Goal: Task Accomplishment & Management: Use online tool/utility

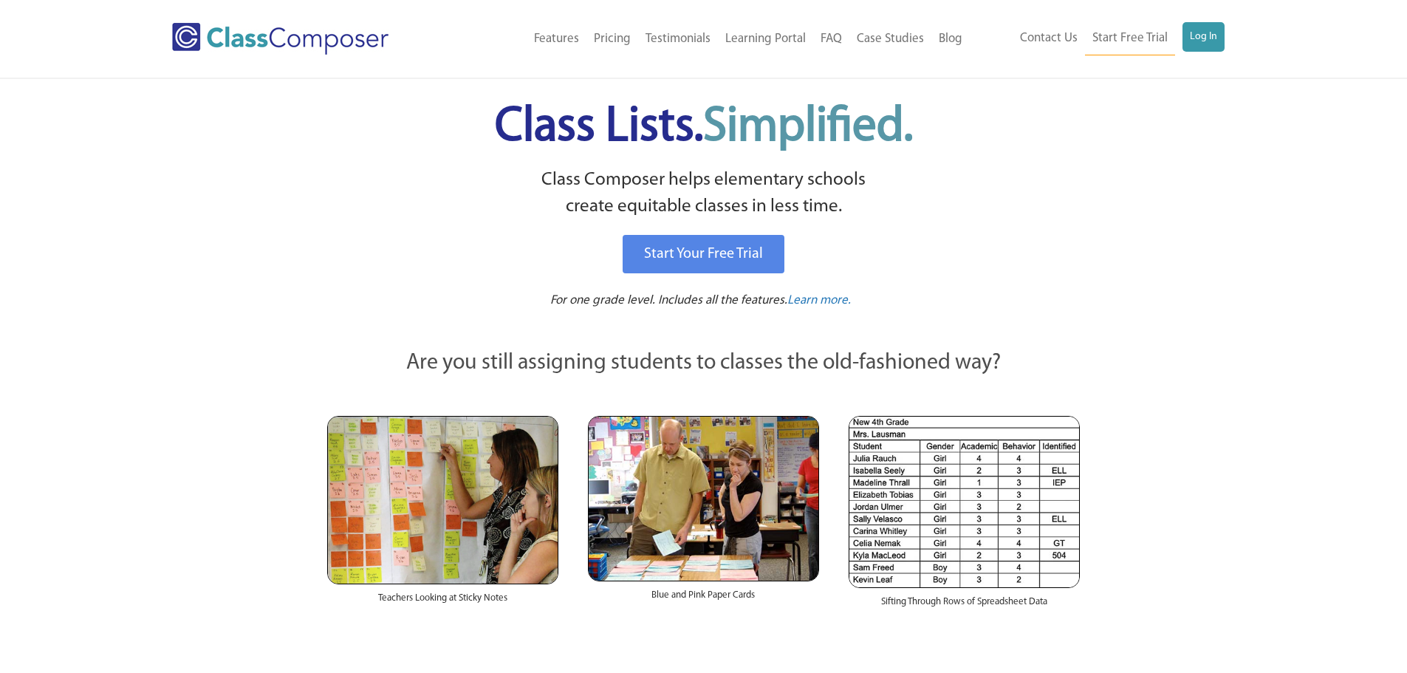
click at [1210, 52] on ul "Contact Us Start Free Trial Log In" at bounding box center [1119, 38] width 212 height 33
click at [1210, 50] on link "Log In" at bounding box center [1203, 37] width 42 height 30
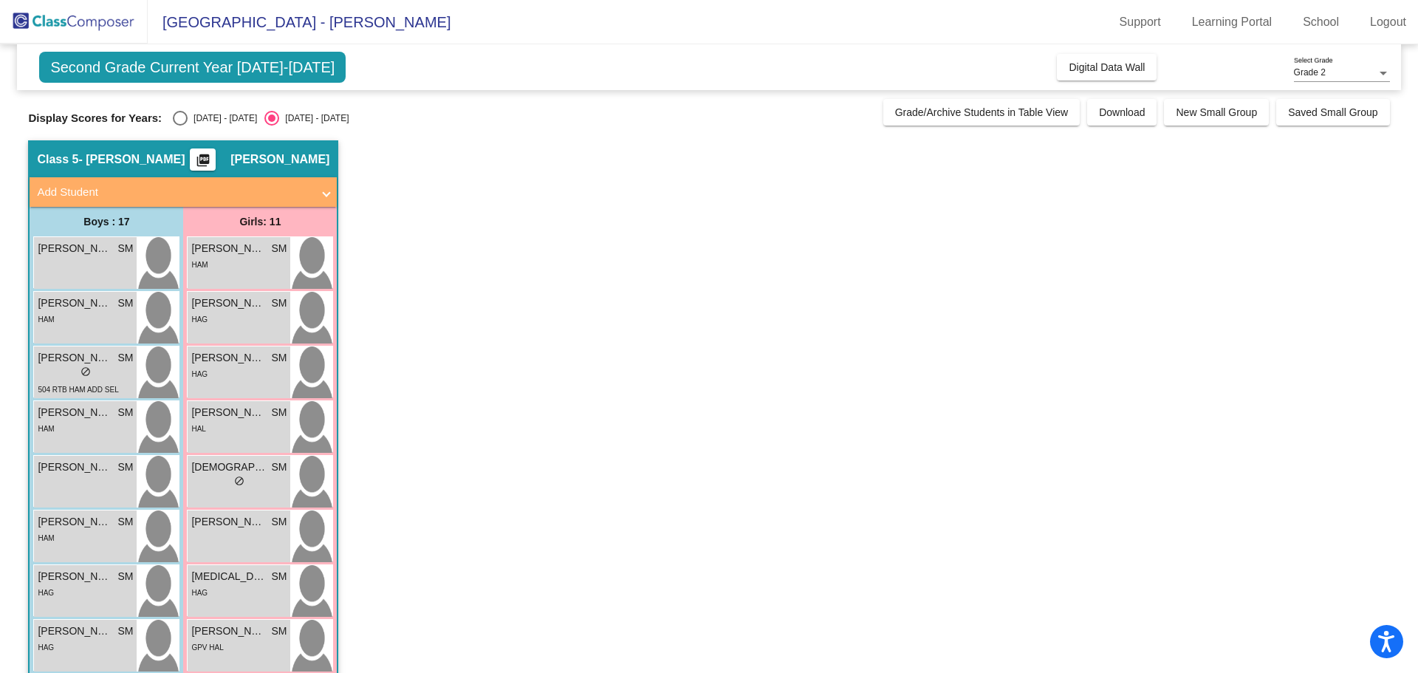
click at [179, 118] on div "Select an option" at bounding box center [180, 118] width 15 height 15
click at [179, 126] on input "[DATE] - [DATE]" at bounding box center [179, 126] width 1 height 1
radio input "true"
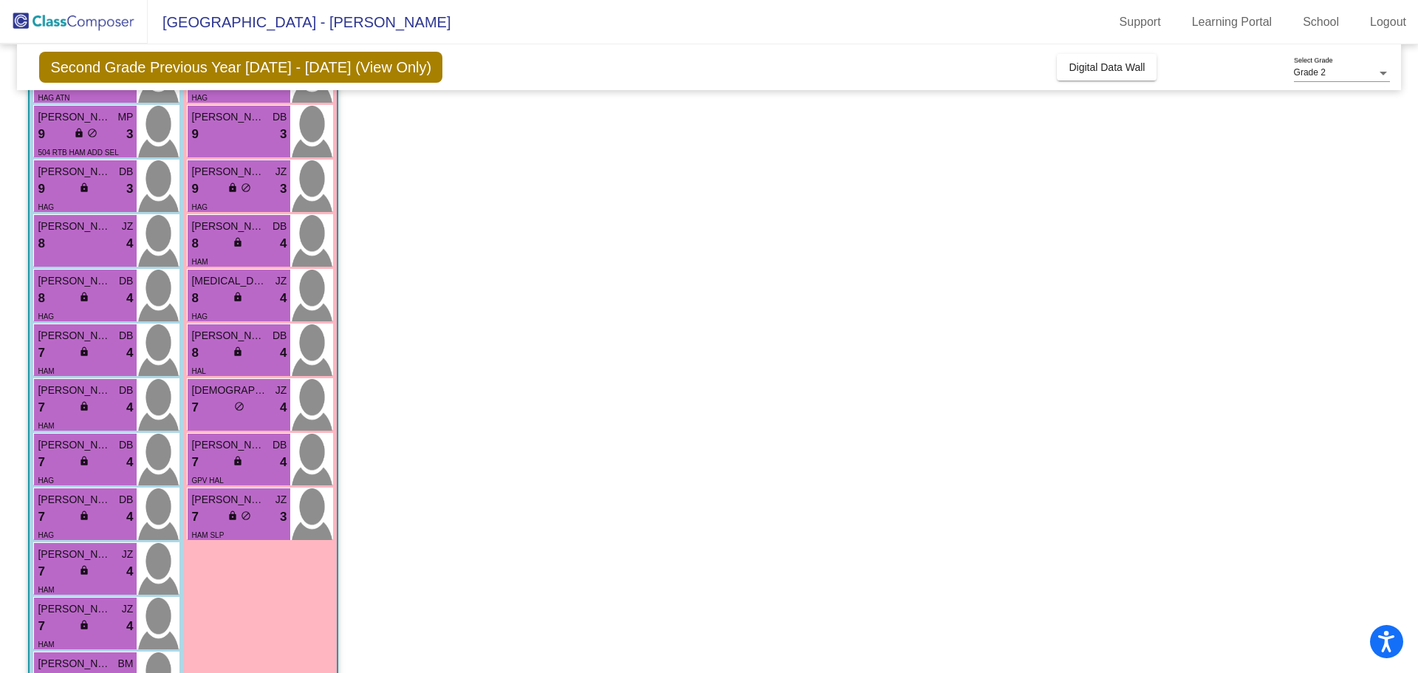
scroll to position [516, 0]
